Goal: Information Seeking & Learning: Find specific fact

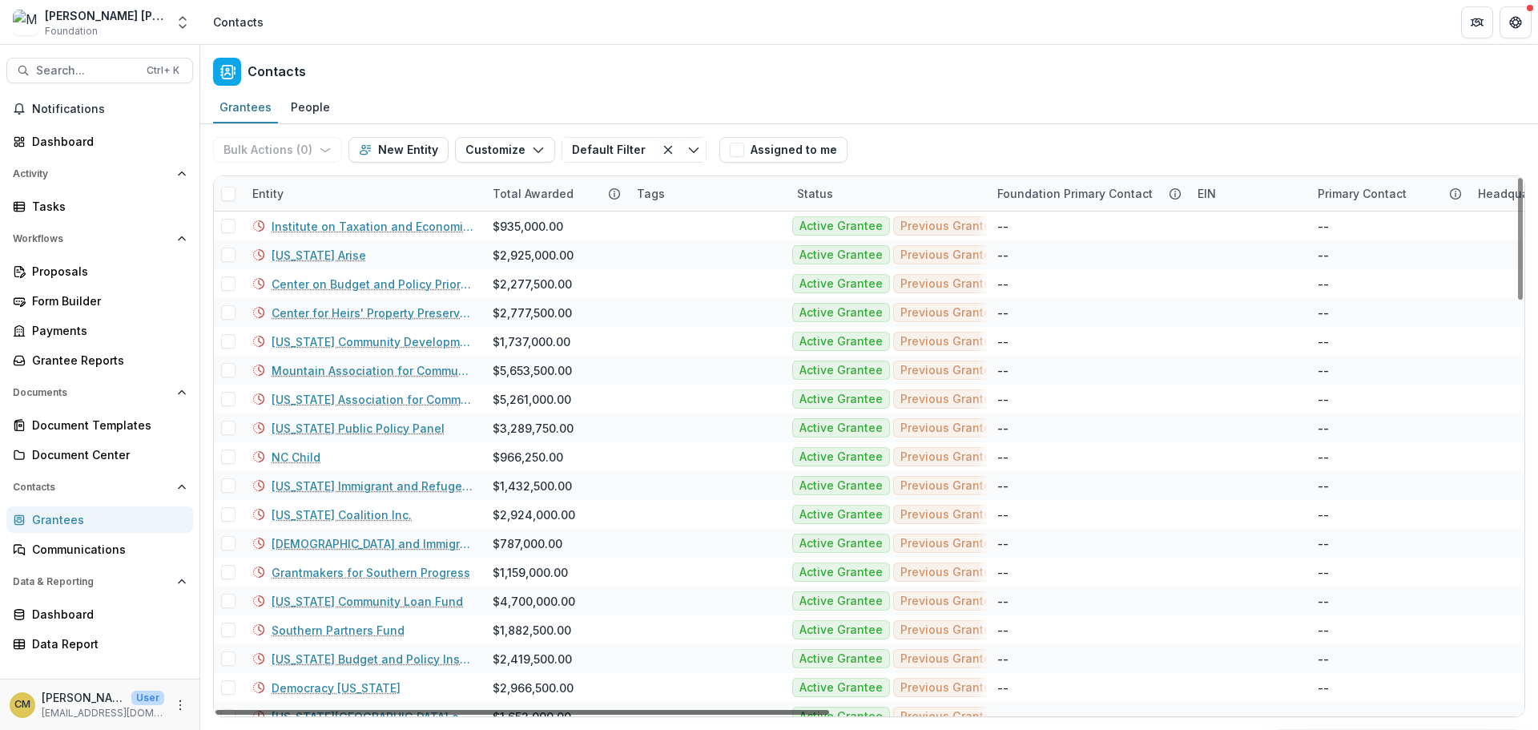
drag, startPoint x: 711, startPoint y: 712, endPoint x: 558, endPoint y: 740, distance: 155.6
click at [558, 715] on div at bounding box center [523, 712] width 614 height 5
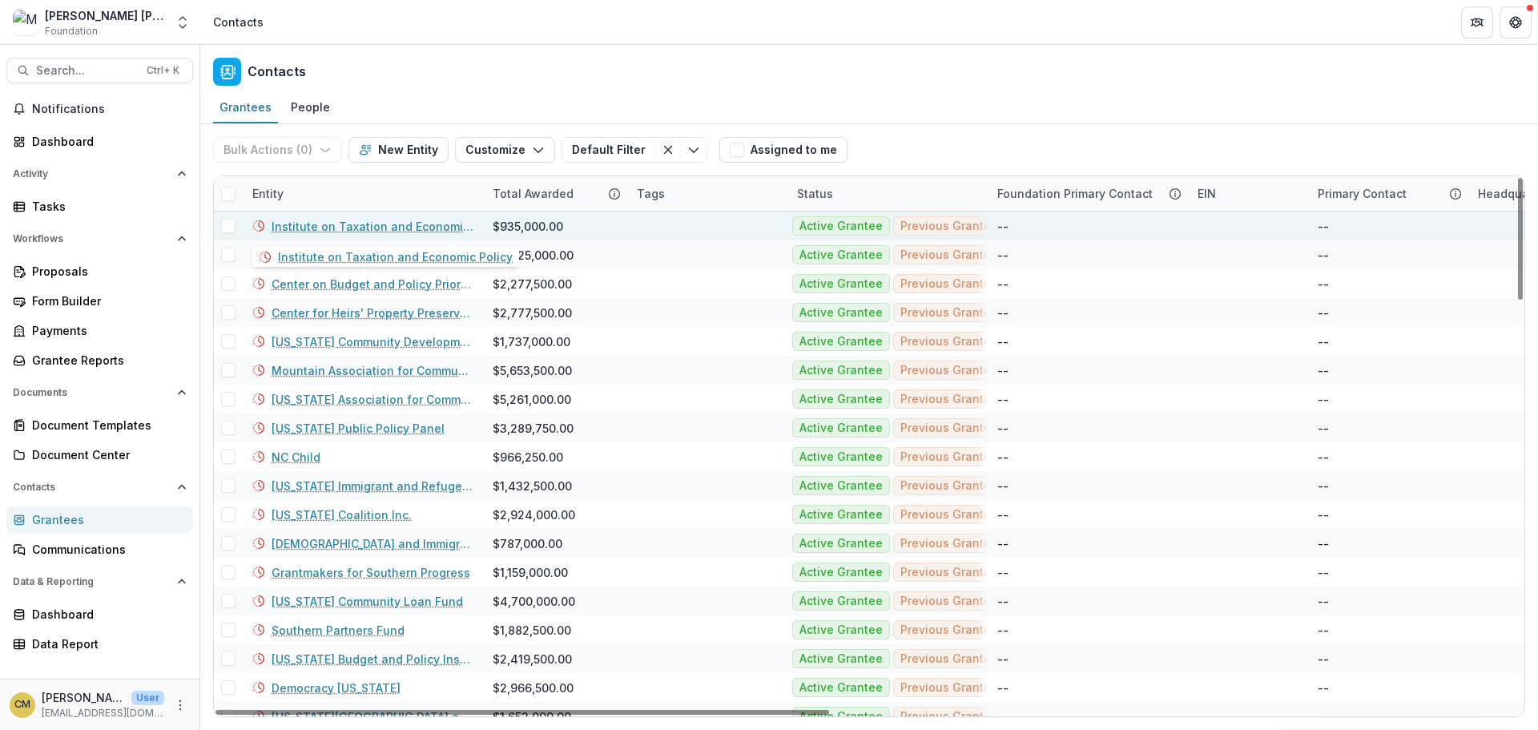
click at [349, 224] on link "Institute on Taxation and Economic Policy" at bounding box center [373, 226] width 202 height 17
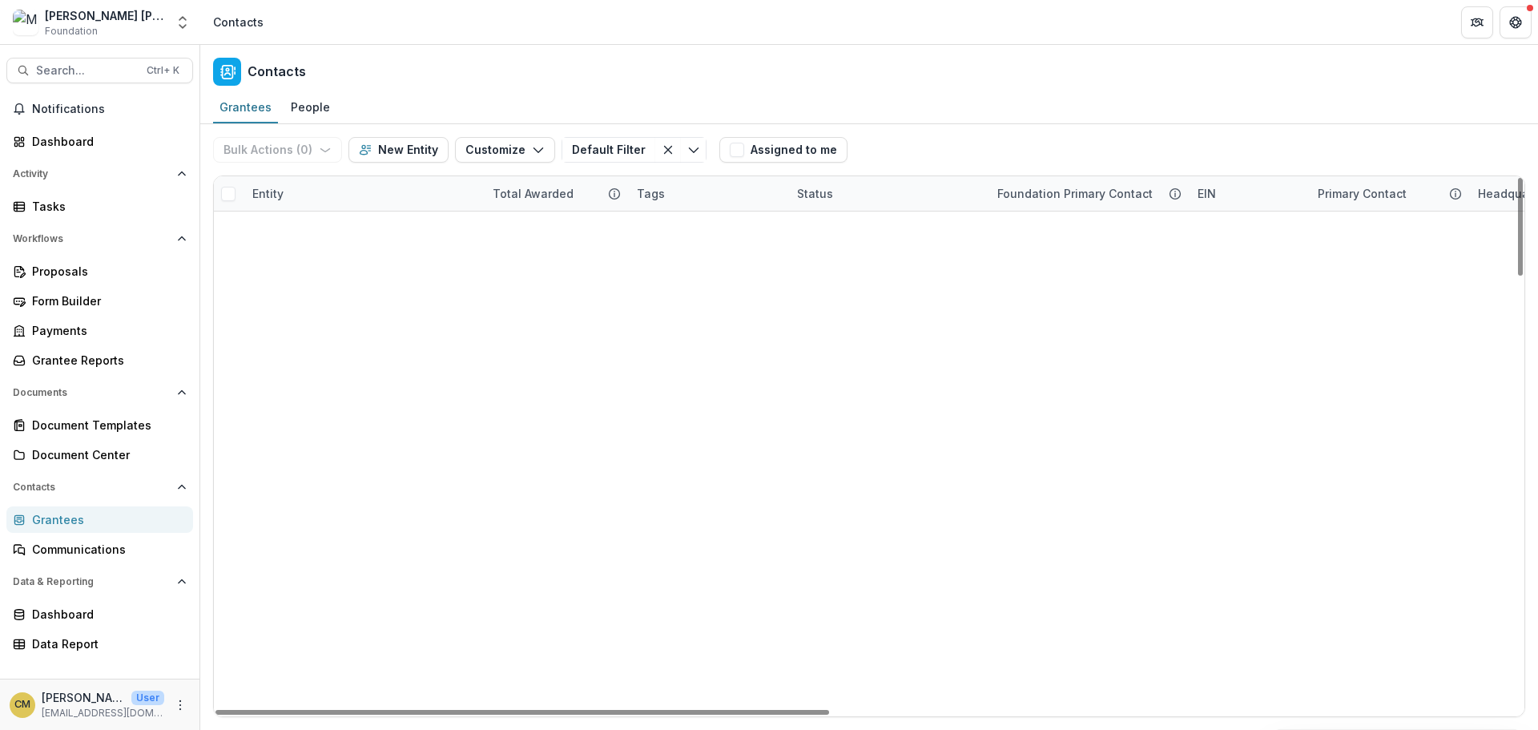
click at [263, 196] on div "Entity" at bounding box center [268, 193] width 50 height 17
click at [292, 274] on span "Sort Ascending" at bounding box center [290, 283] width 94 height 19
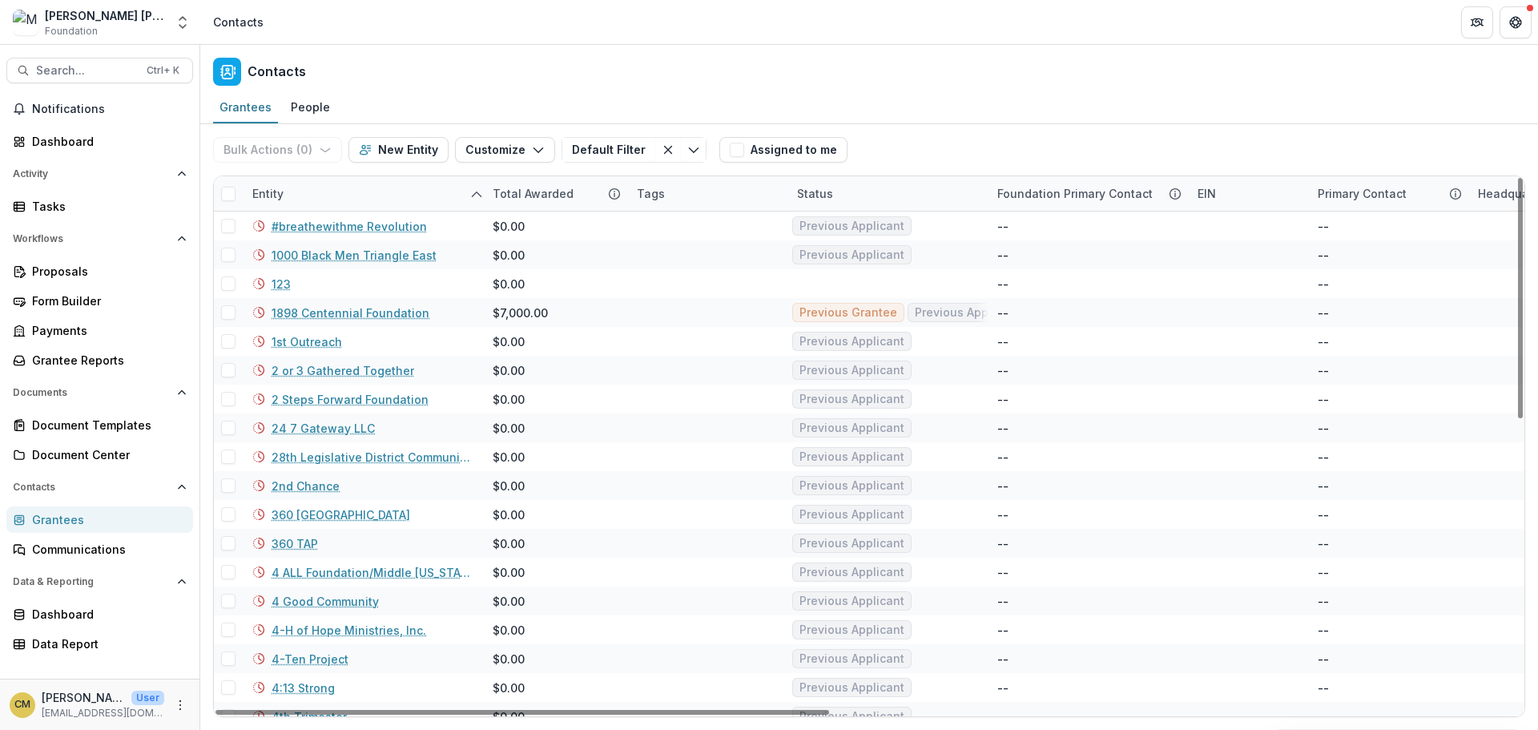
click at [534, 186] on div "Total Awarded" at bounding box center [533, 193] width 100 height 17
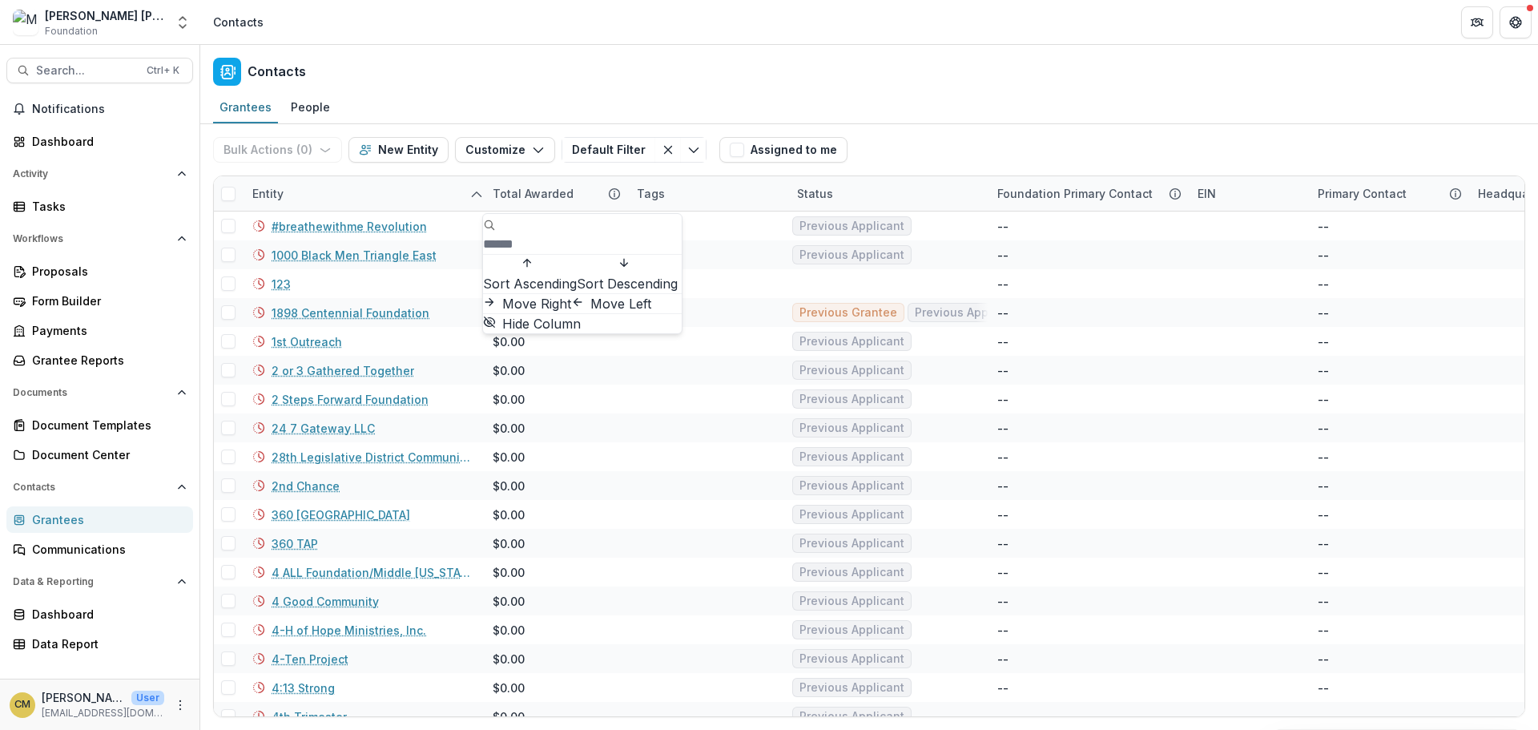
click at [577, 291] on span "Sort Descending" at bounding box center [627, 283] width 101 height 19
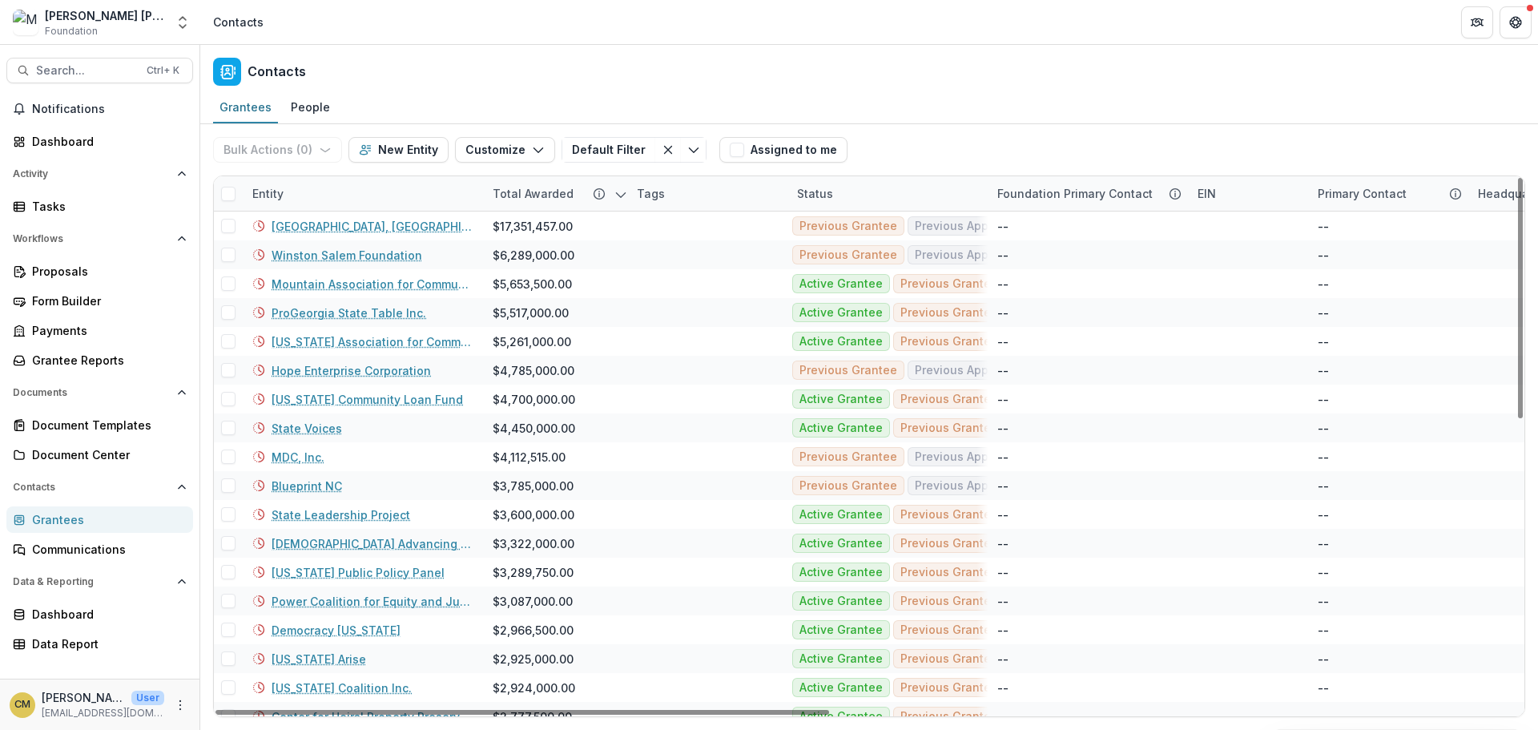
click at [987, 75] on div "Contacts" at bounding box center [869, 68] width 1338 height 47
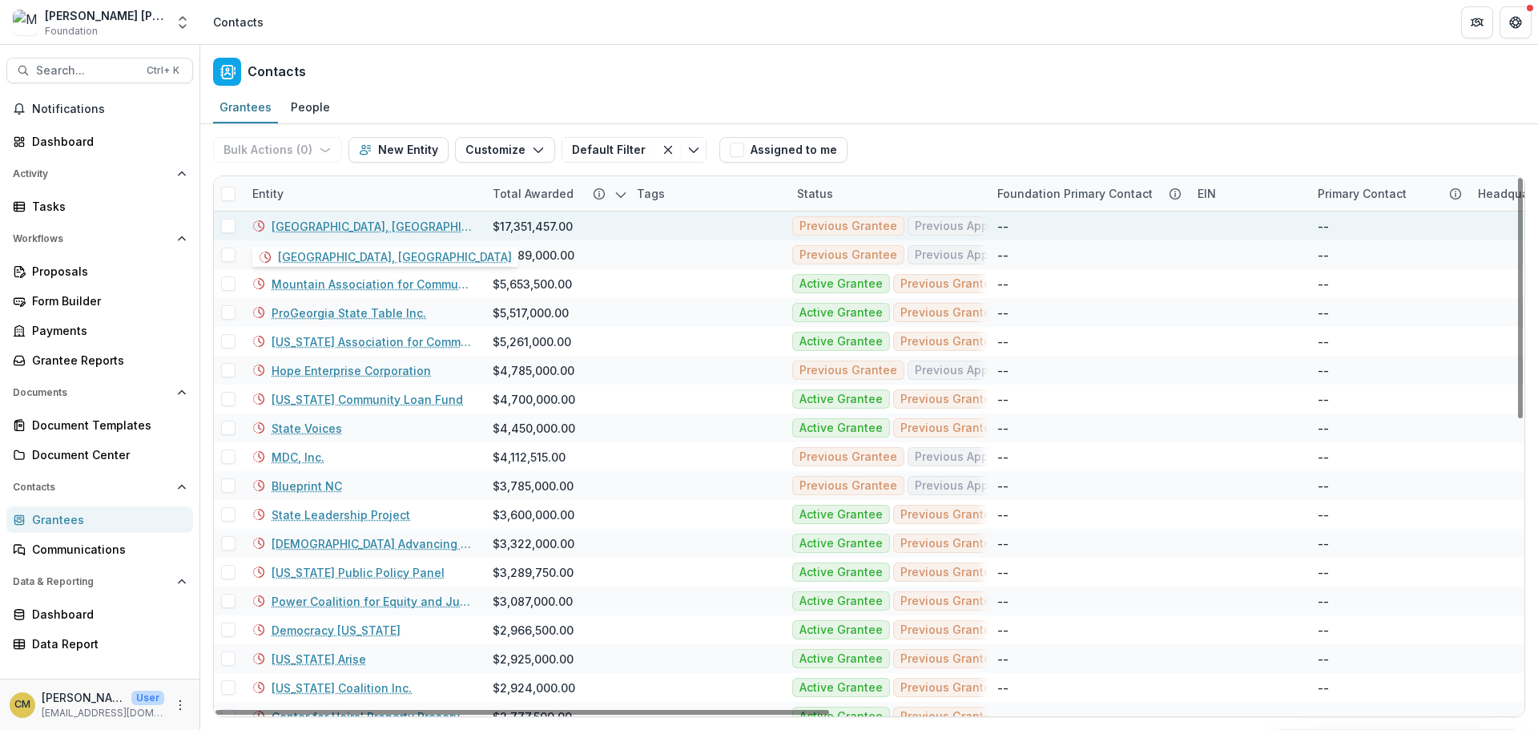
click at [337, 233] on link "[GEOGRAPHIC_DATA], [GEOGRAPHIC_DATA]" at bounding box center [373, 226] width 202 height 17
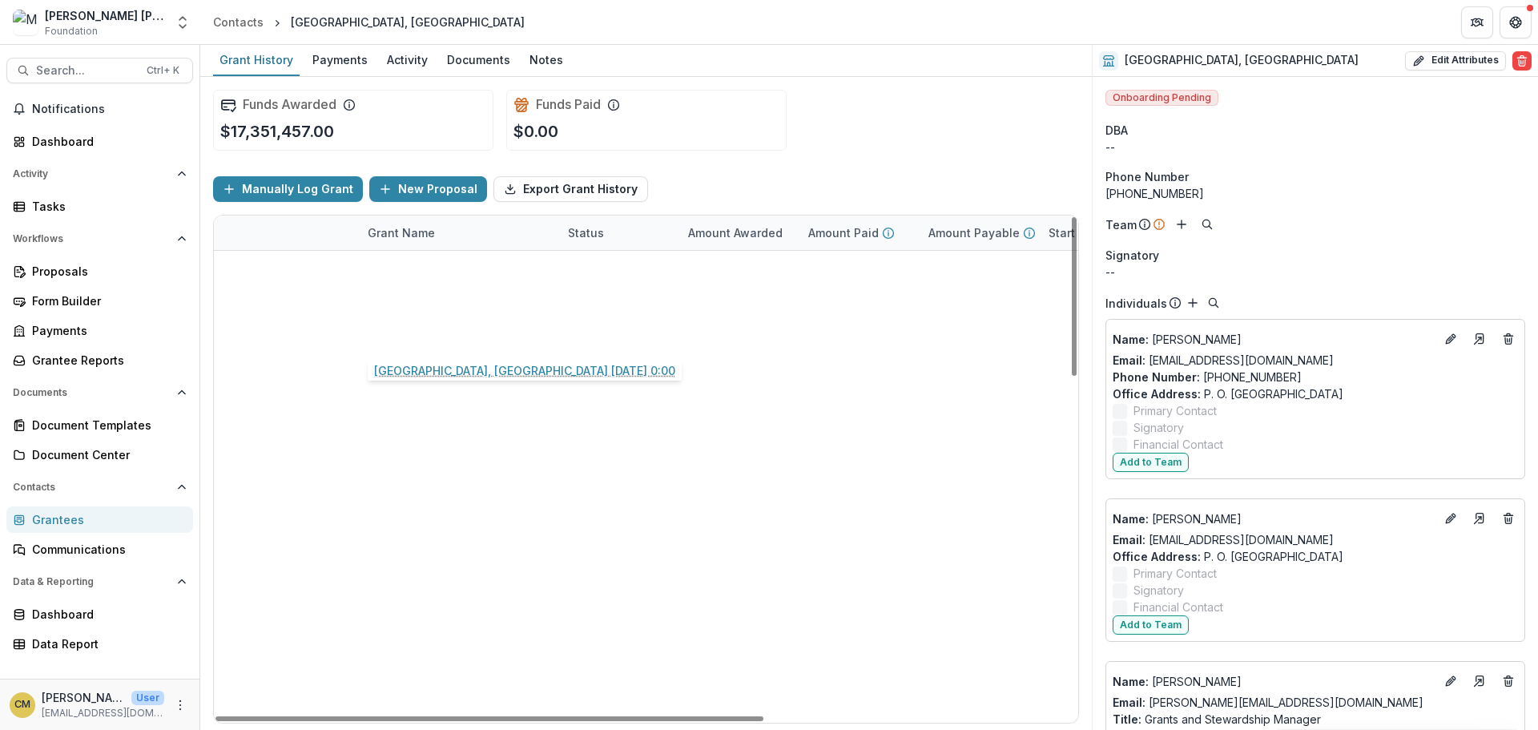
click at [407, 339] on link "[GEOGRAPHIC_DATA], [GEOGRAPHIC_DATA] [DATE] 0:00" at bounding box center [458, 337] width 181 height 17
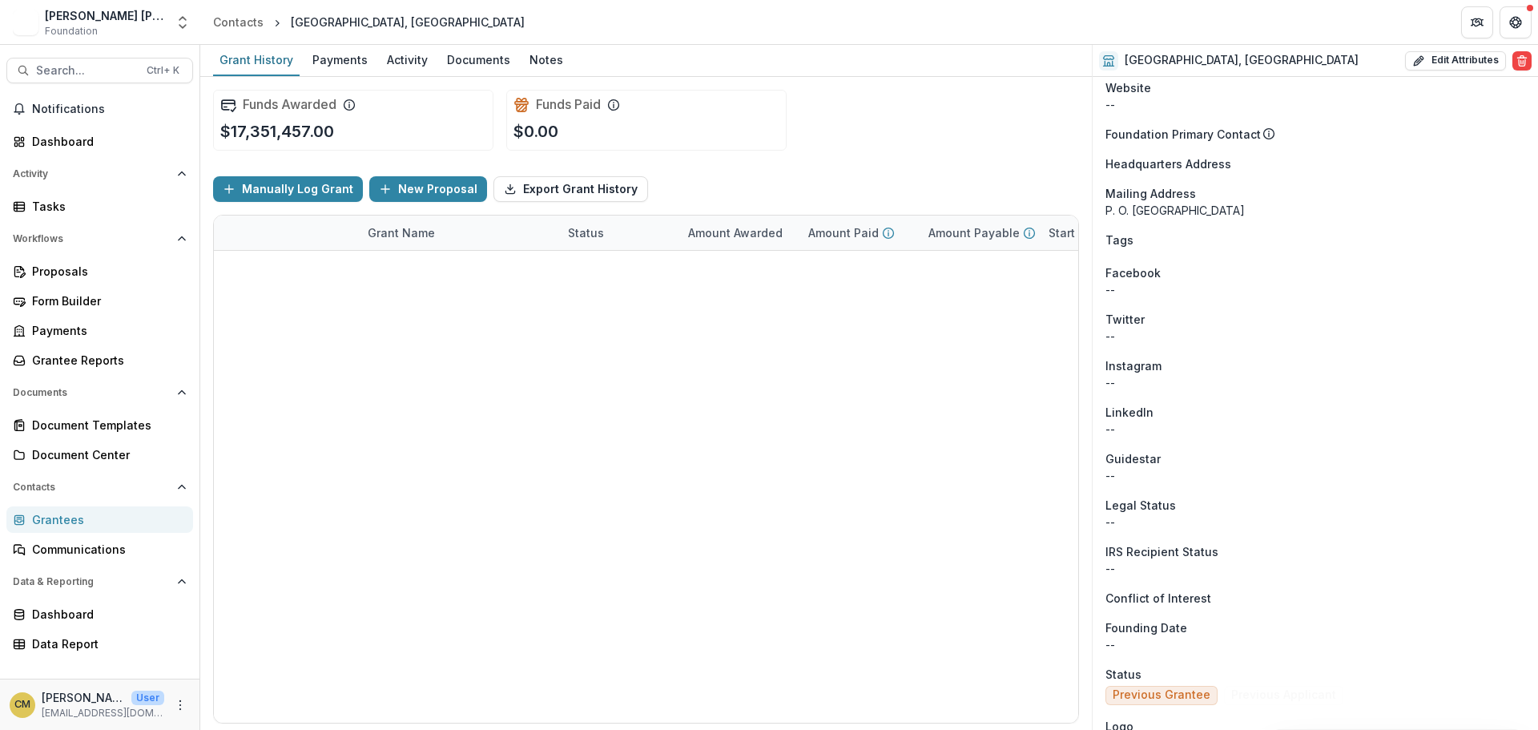
scroll to position [1304, 0]
